Goal: Navigation & Orientation: Find specific page/section

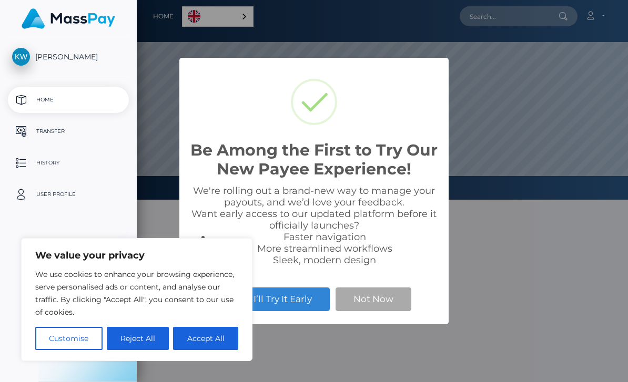
scroll to position [200, 628]
select select
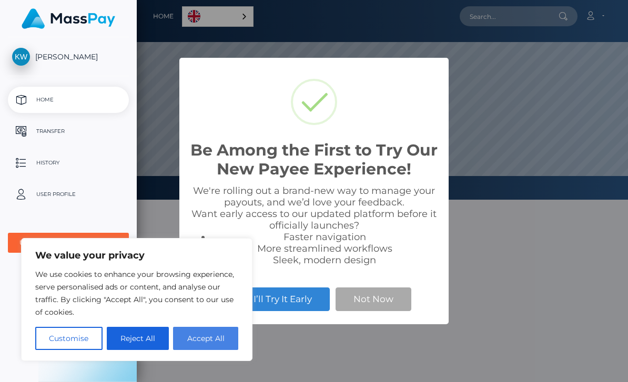
click at [213, 337] on button "Accept All" at bounding box center [205, 338] width 65 height 23
checkbox input "true"
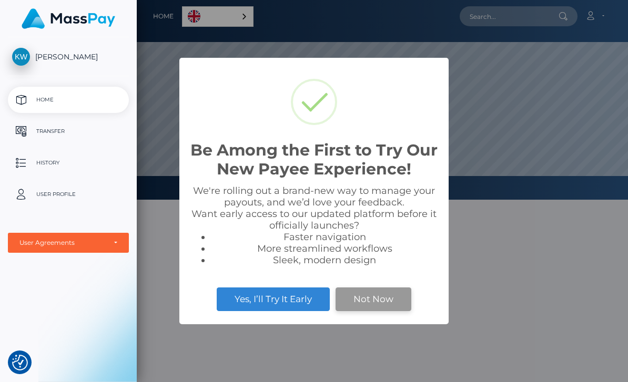
click at [381, 301] on button "Not Now" at bounding box center [373, 299] width 76 height 23
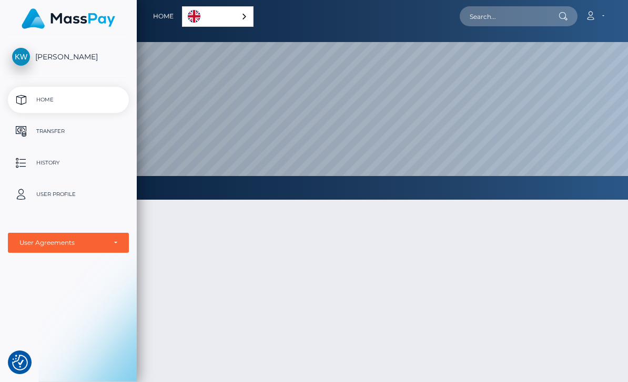
click at [188, 13] on img "Language" at bounding box center [194, 16] width 13 height 13
click at [375, 285] on div at bounding box center [382, 342] width 491 height 317
click at [380, 291] on div at bounding box center [382, 342] width 491 height 317
click at [0, 0] on button "button" at bounding box center [0, 0] width 0 height 0
click at [90, 95] on p "Home" at bounding box center [68, 100] width 112 height 16
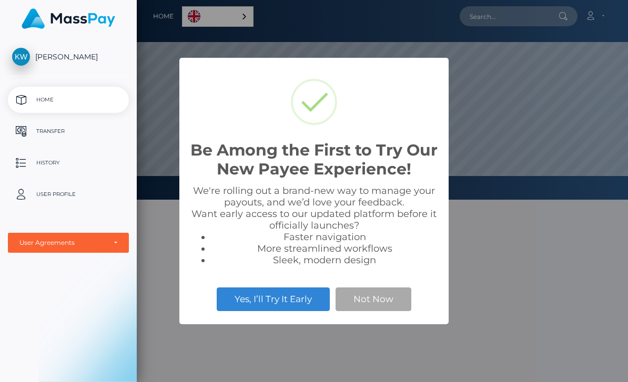
scroll to position [200, 628]
click at [385, 305] on button "Not Now" at bounding box center [373, 299] width 76 height 23
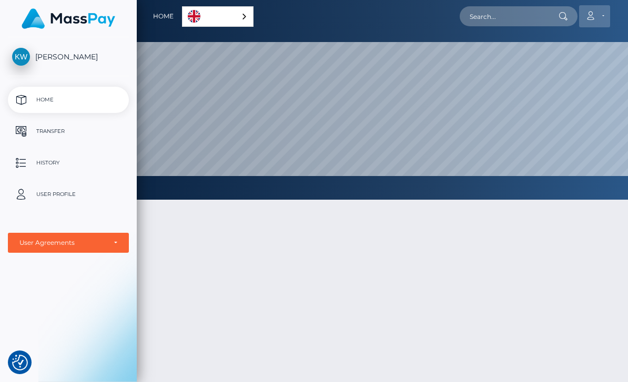
click at [591, 17] on icon at bounding box center [589, 16] width 11 height 8
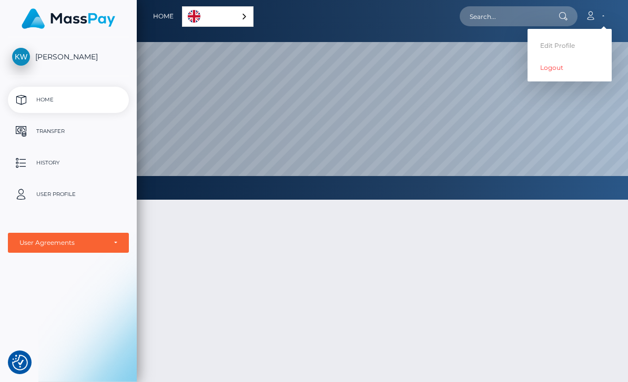
click at [0, 0] on button "button" at bounding box center [0, 0] width 0 height 0
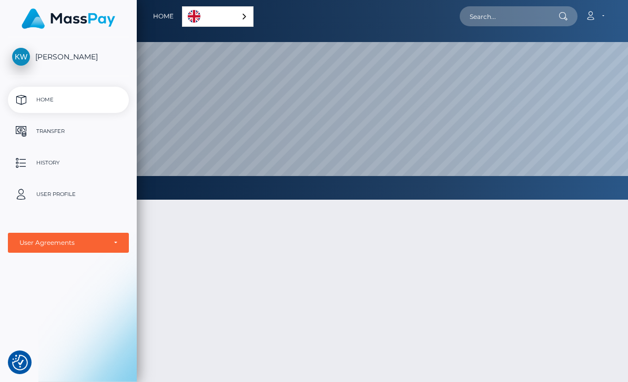
click at [26, 50] on img at bounding box center [21, 57] width 18 height 18
